Goal: Task Accomplishment & Management: Manage account settings

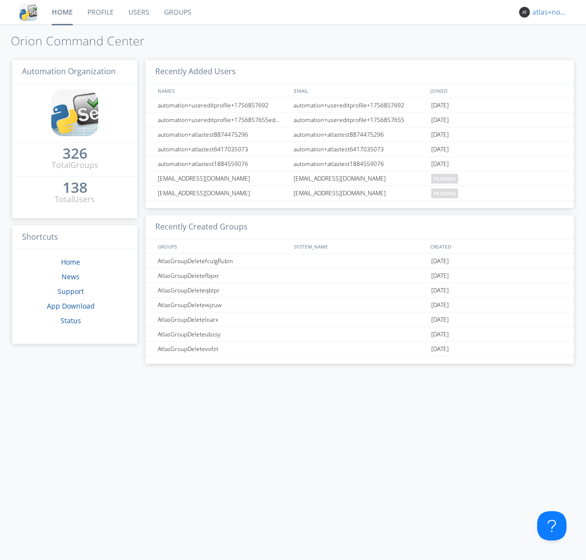
click at [548, 12] on div "atlas+nodispatch" at bounding box center [550, 12] width 37 height 10
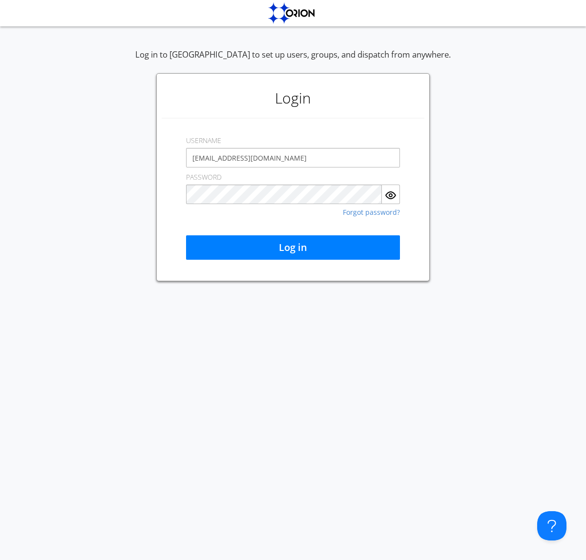
type input "[EMAIL_ADDRESS][DOMAIN_NAME]"
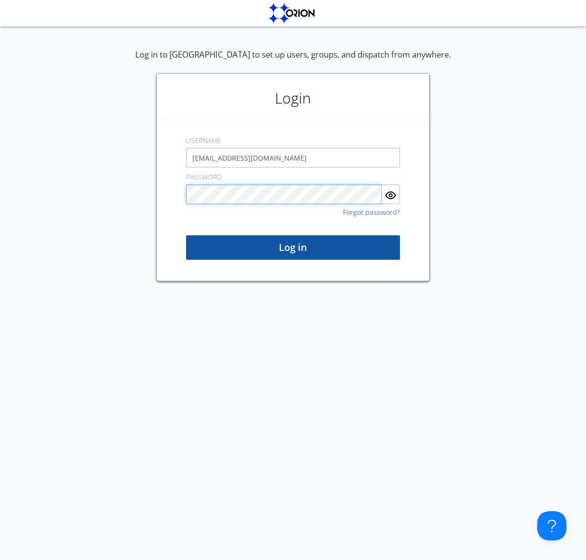
click at [293, 247] on button "Log in" at bounding box center [293, 247] width 214 height 24
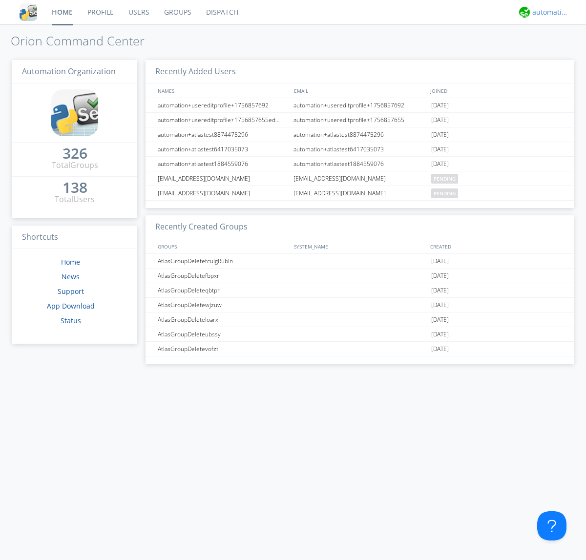
click at [548, 12] on div "automation+atlas" at bounding box center [550, 12] width 37 height 10
click at [555, 51] on div "Log Out" at bounding box center [555, 52] width 50 height 18
